Goal: Information Seeking & Learning: Learn about a topic

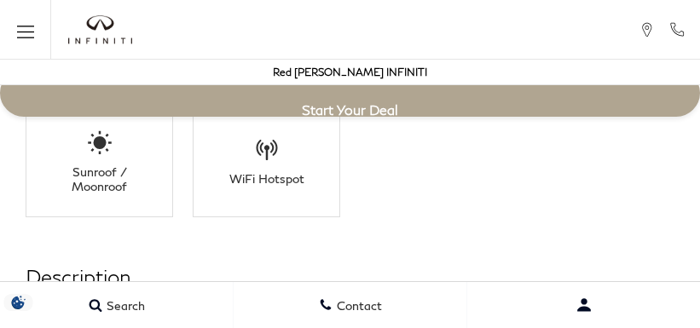
scroll to position [2975, 0]
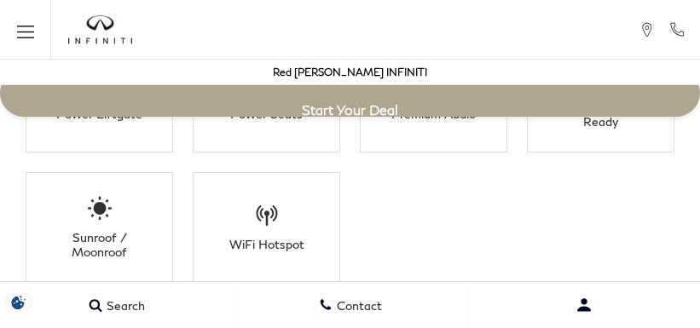
scroll to position [2975, 0]
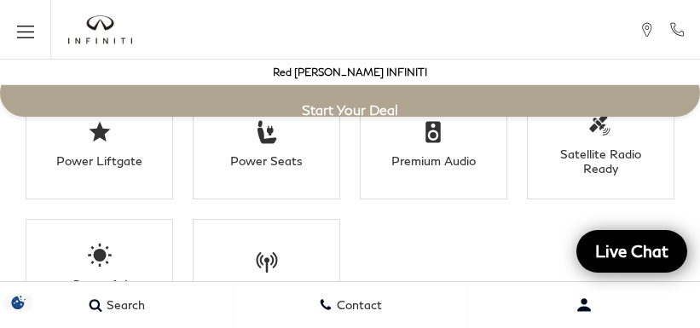
scroll to position [2976, 0]
click at [469, 297] on button "Open user profile menu" at bounding box center [583, 305] width 233 height 43
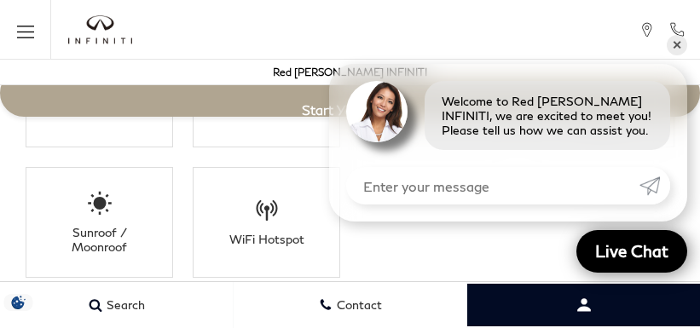
scroll to position [2975, 0]
